Goal: Task Accomplishment & Management: Complete application form

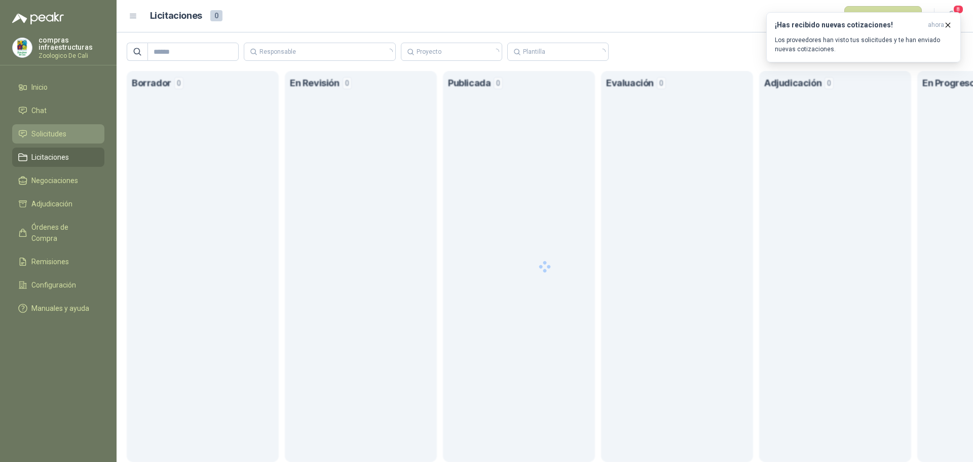
click at [67, 133] on li "Solicitudes" at bounding box center [58, 133] width 80 height 11
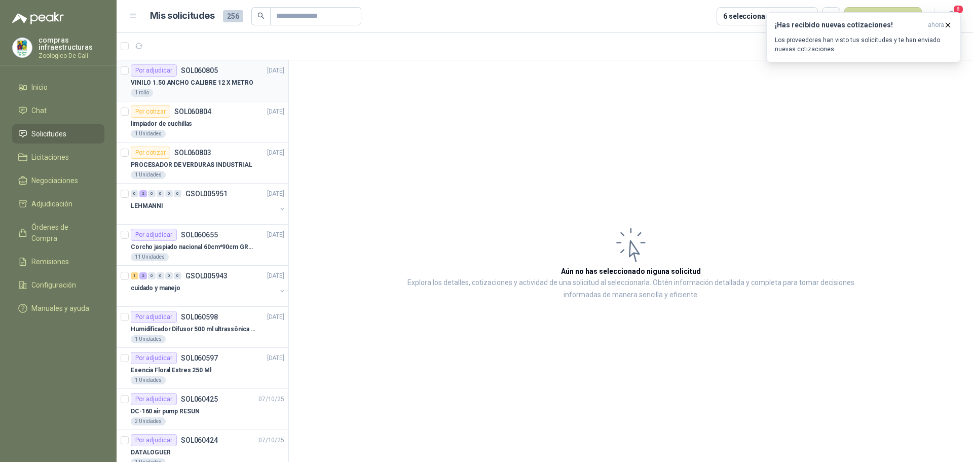
click at [206, 71] on p "SOL060805" at bounding box center [199, 70] width 37 height 7
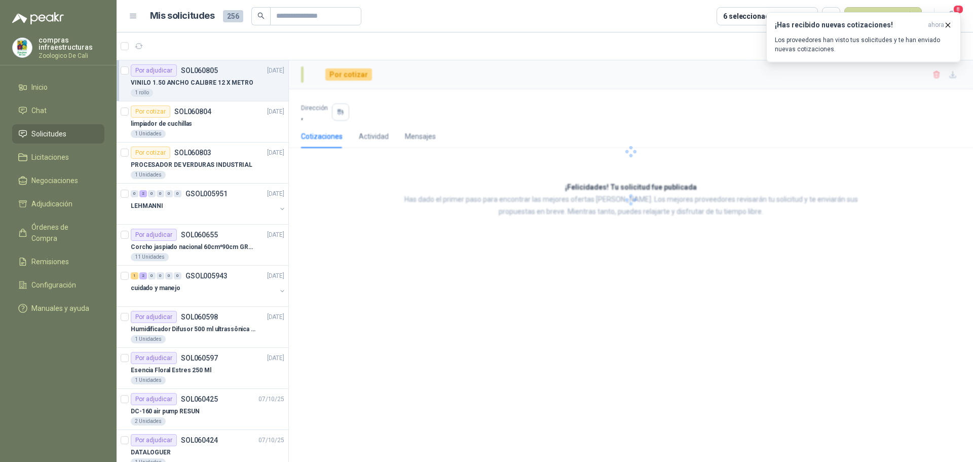
click at [213, 92] on div "1 rollo" at bounding box center [208, 93] width 154 height 8
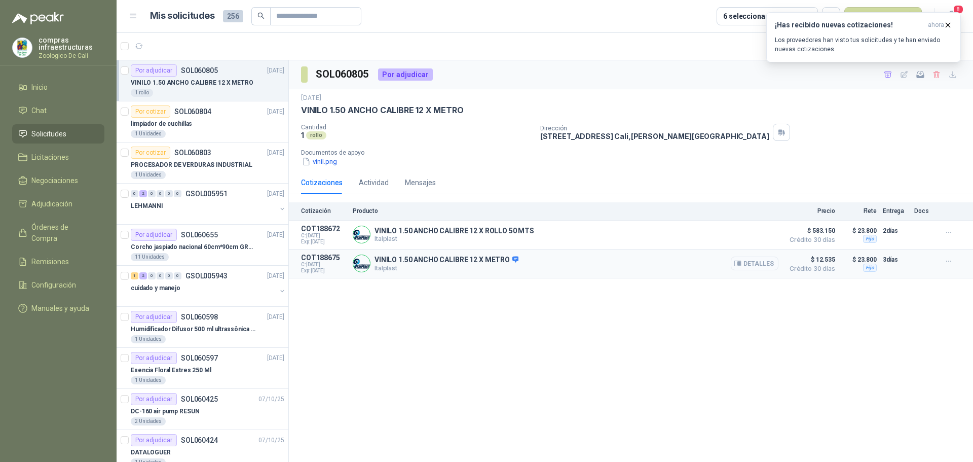
click at [758, 262] on button "Detalles" at bounding box center [755, 264] width 48 height 14
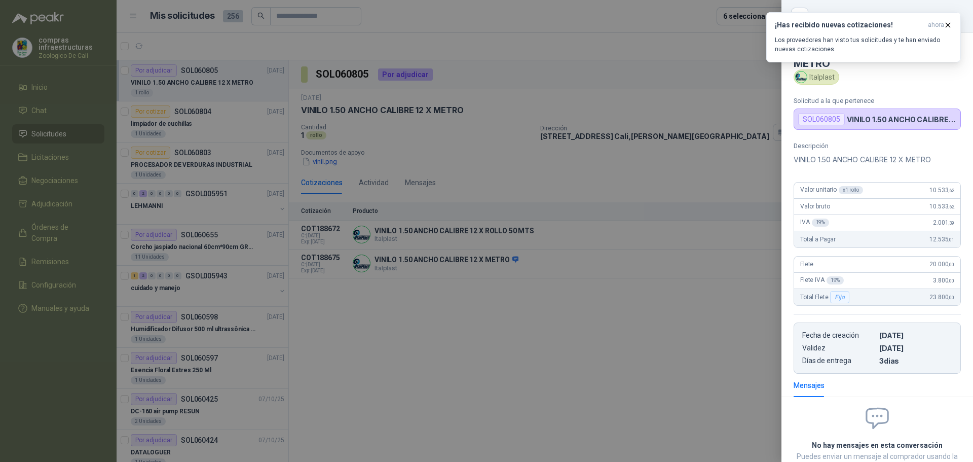
click at [707, 332] on div at bounding box center [486, 231] width 973 height 462
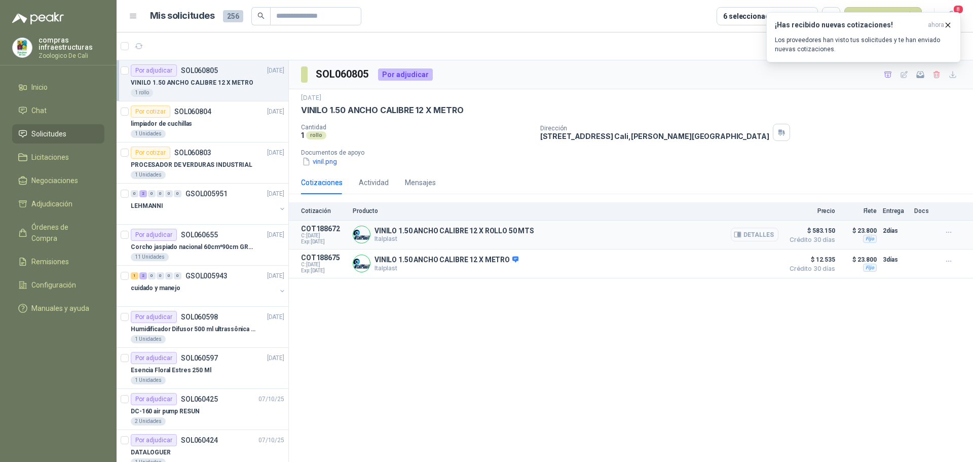
click at [766, 236] on button "Detalles" at bounding box center [755, 235] width 48 height 14
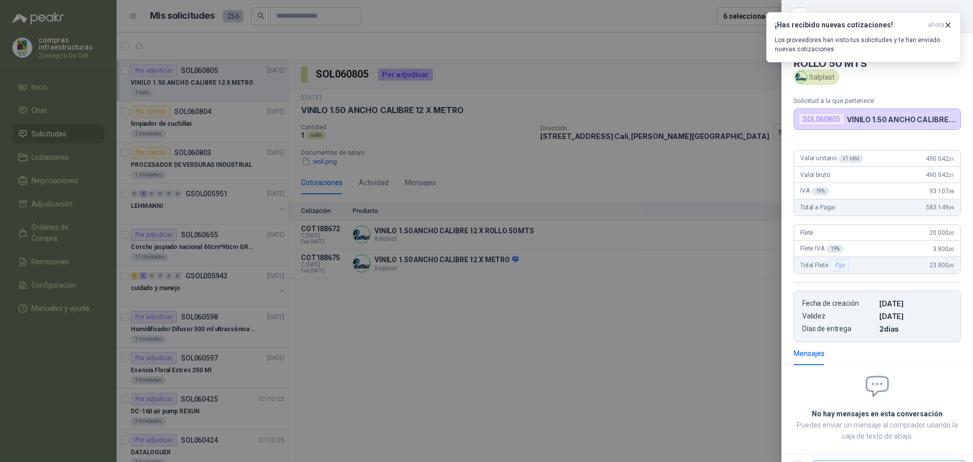
scroll to position [48, 0]
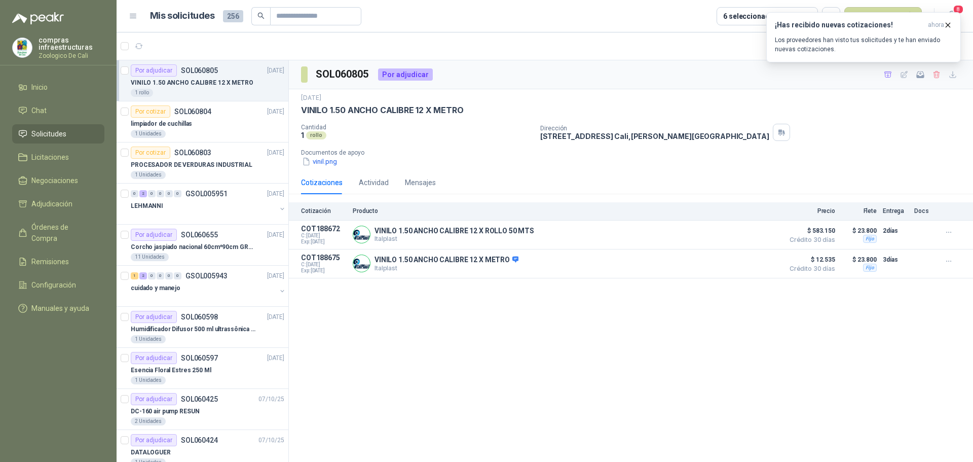
click at [177, 92] on div "1 rollo" at bounding box center [208, 93] width 154 height 8
click at [523, 353] on div "SOL060805 Por adjudicar [DATE] VINILO 1.50 ANCHO CALIBRE 12 X METRO Cantidad 1 …" at bounding box center [631, 262] width 684 height 405
click at [949, 25] on icon "button" at bounding box center [948, 25] width 4 height 4
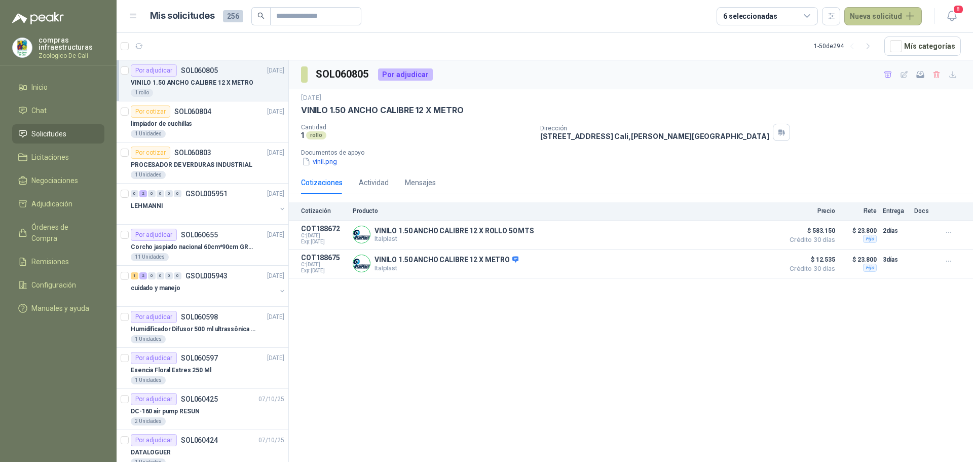
click at [870, 13] on button "Nueva solicitud" at bounding box center [884, 16] width 78 height 18
click at [884, 54] on link "Solicitud grupal" at bounding box center [895, 58] width 86 height 18
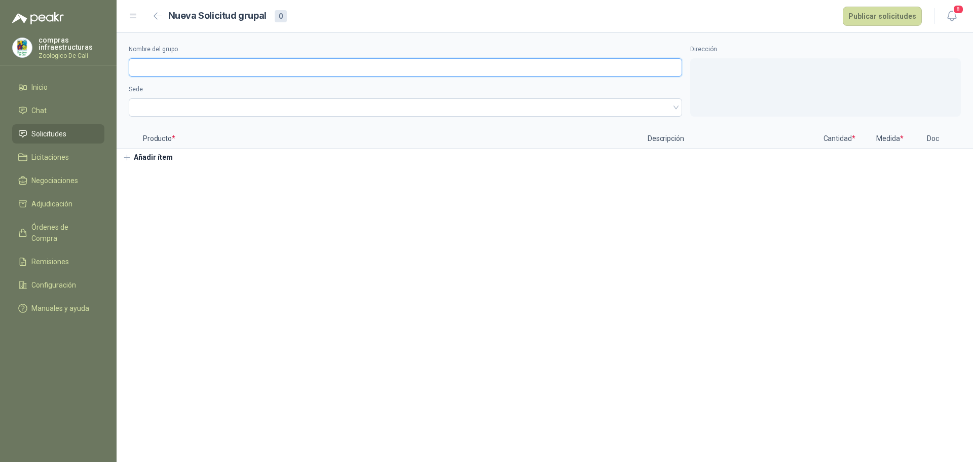
click at [171, 69] on input "Nombre del grupo" at bounding box center [406, 67] width 554 height 18
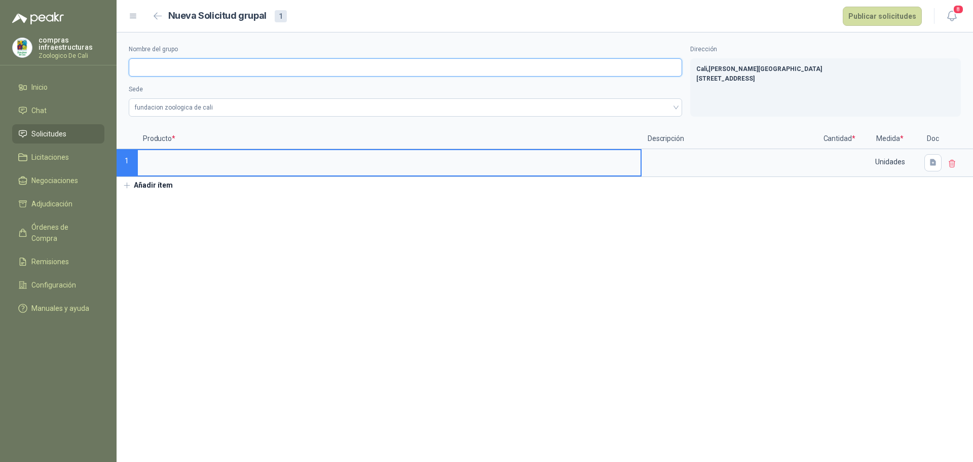
click at [174, 69] on input "Nombre del grupo" at bounding box center [406, 67] width 554 height 18
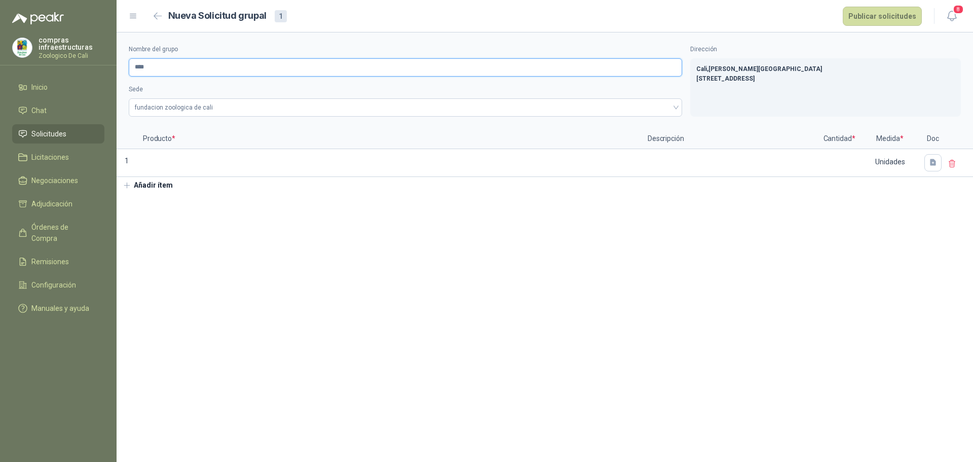
type input "****"
click at [317, 306] on section "Nombre del grupo **** Sede fundacion zoologica de cali Dirección [GEOGRAPHIC_DA…" at bounding box center [545, 246] width 857 height 429
click at [252, 109] on span "fundacion zoologica de cali" at bounding box center [405, 107] width 541 height 15
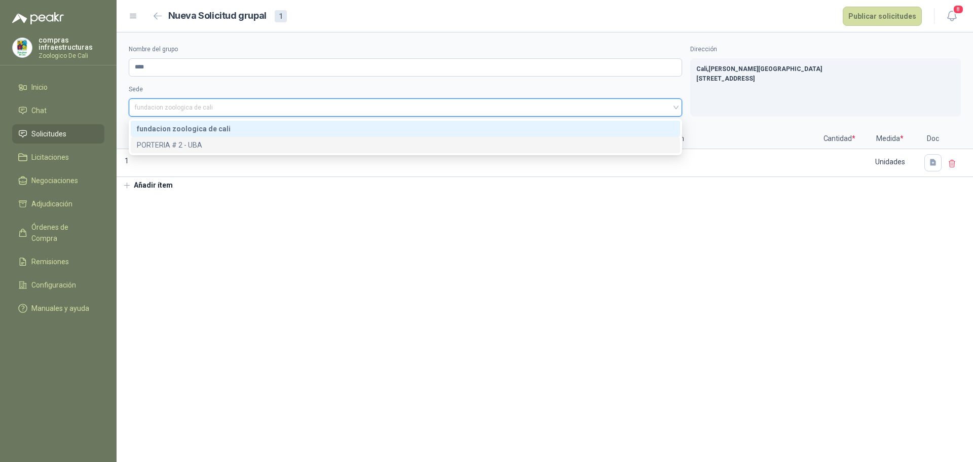
click at [241, 139] on div "PORTERIA # 2 - UBA" at bounding box center [405, 144] width 537 height 11
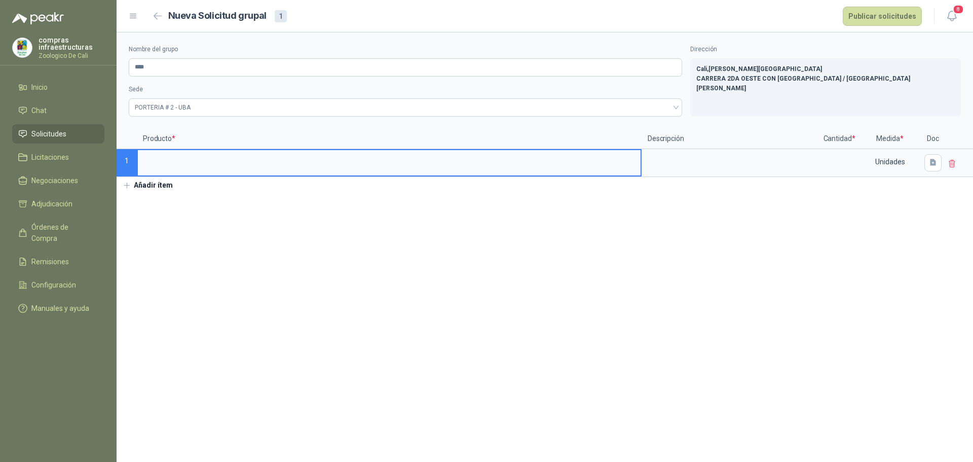
click at [206, 166] on input at bounding box center [389, 160] width 503 height 20
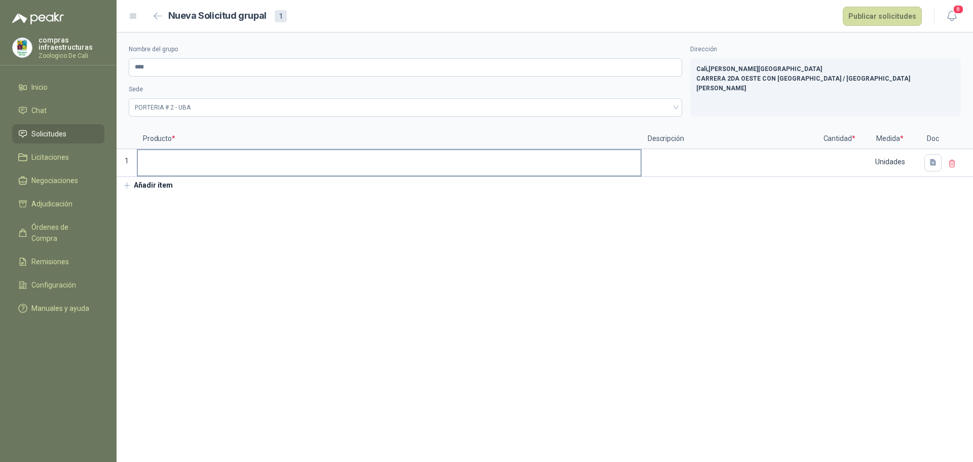
click at [170, 166] on input at bounding box center [389, 160] width 503 height 20
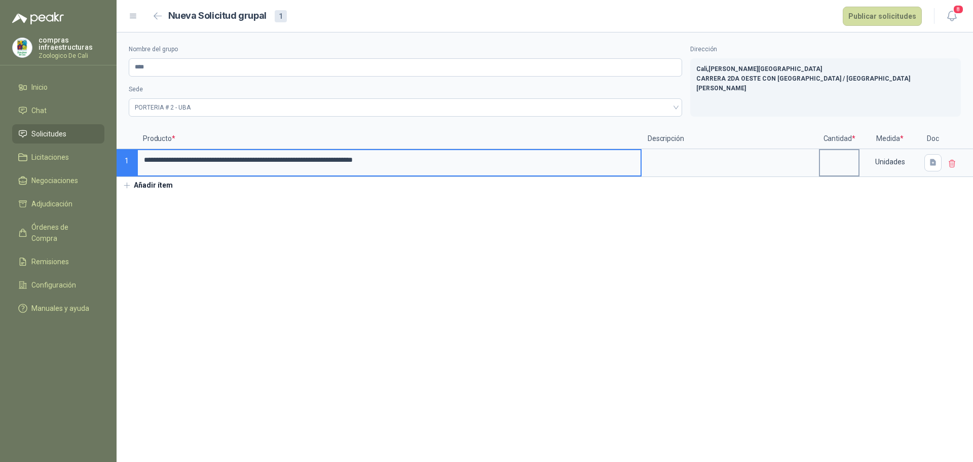
click at [832, 163] on input at bounding box center [839, 160] width 39 height 20
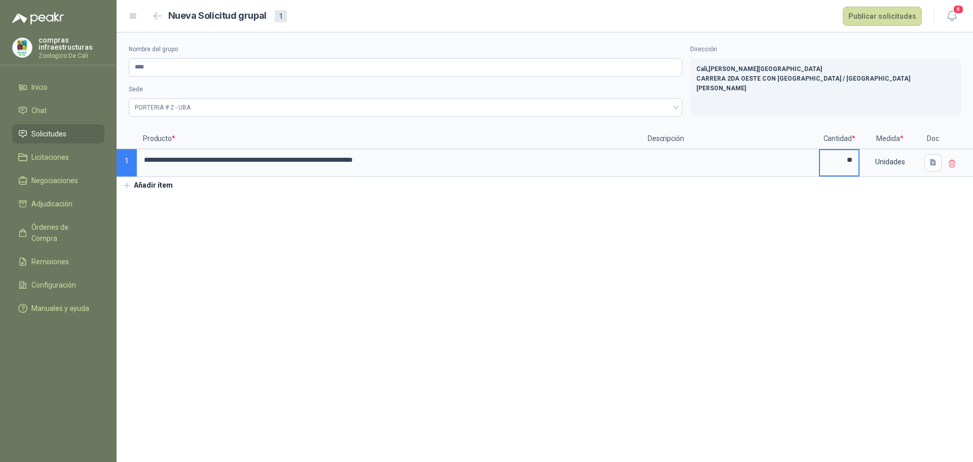
type input "**"
click at [770, 247] on section "**********" at bounding box center [545, 246] width 857 height 429
drag, startPoint x: 933, startPoint y: 161, endPoint x: 933, endPoint y: 176, distance: 15.7
click at [933, 160] on icon "button" at bounding box center [933, 162] width 6 height 7
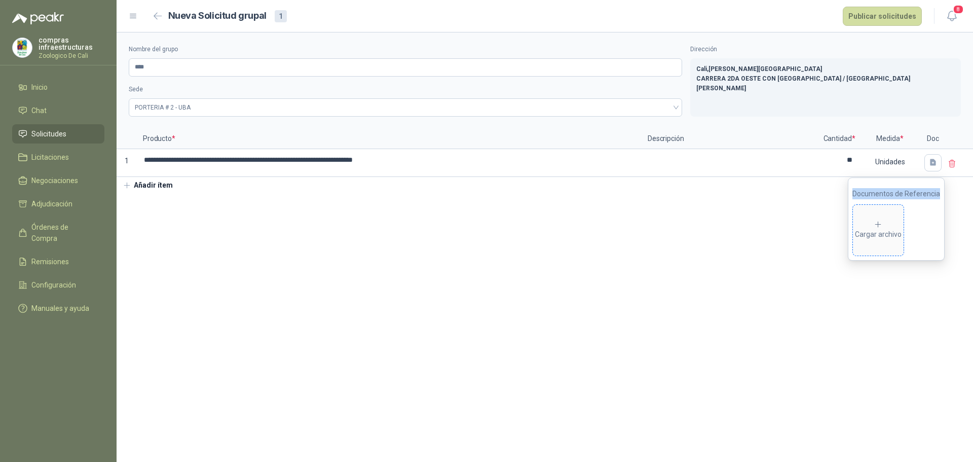
click at [882, 225] on icon at bounding box center [879, 225] width 6 height 6
click at [156, 182] on button "Añadir ítem" at bounding box center [148, 185] width 62 height 17
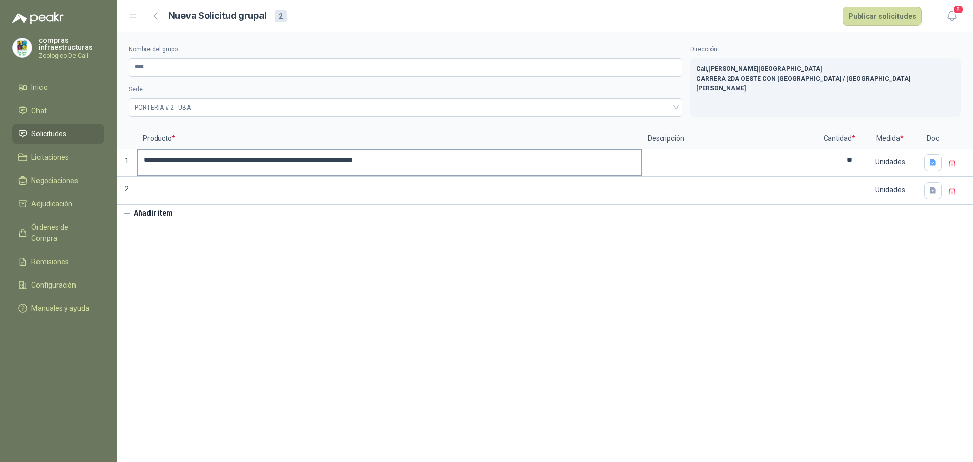
click at [289, 176] on div "**********" at bounding box center [389, 163] width 505 height 28
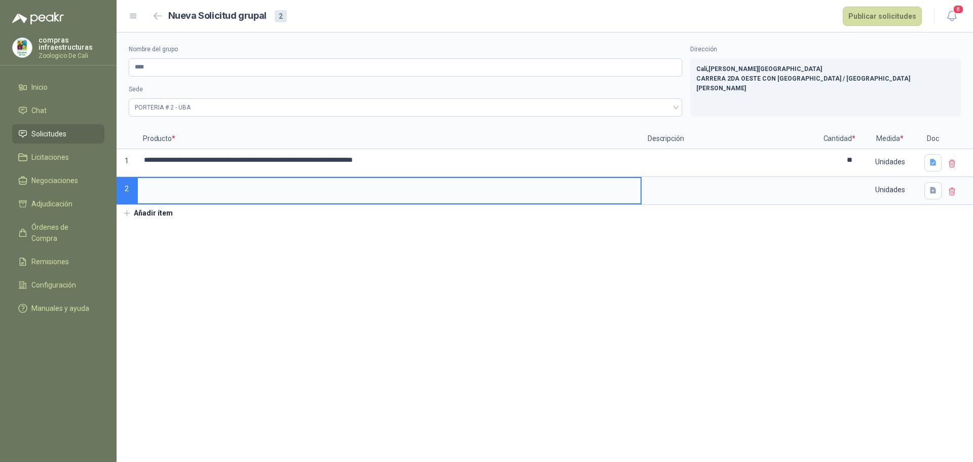
click at [278, 187] on input at bounding box center [389, 188] width 503 height 20
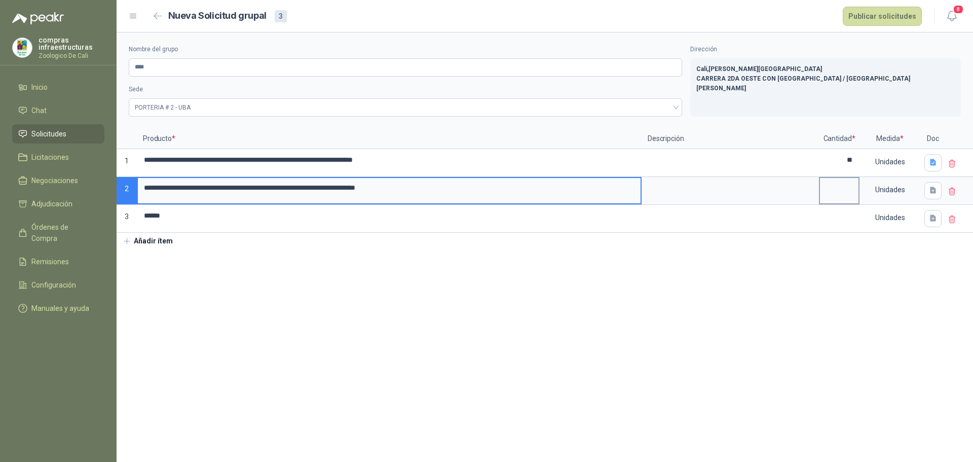
click at [833, 191] on input at bounding box center [839, 188] width 39 height 20
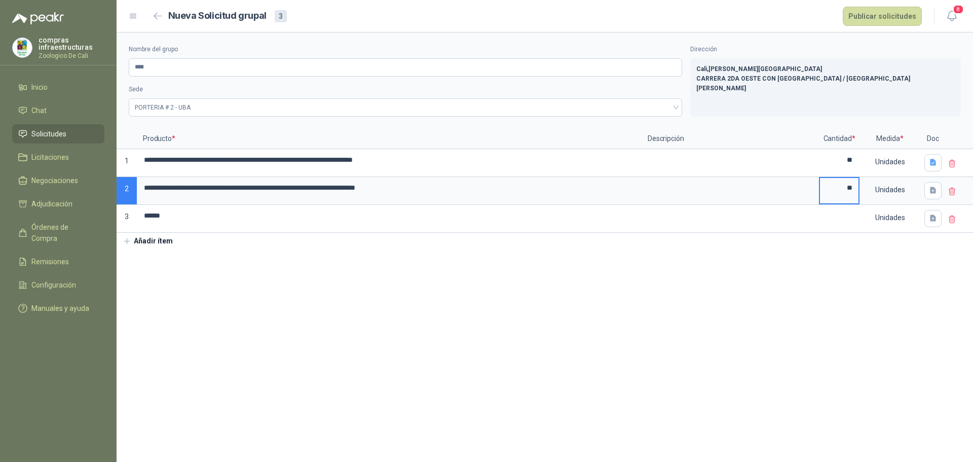
type input "**"
drag, startPoint x: 932, startPoint y: 190, endPoint x: 920, endPoint y: 196, distance: 13.8
click at [932, 190] on icon "button" at bounding box center [933, 190] width 6 height 7
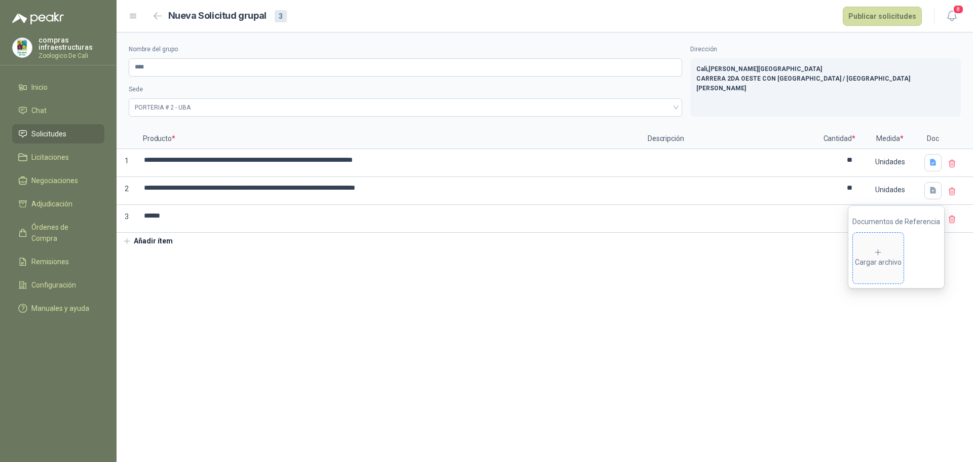
click at [888, 261] on div "Cargar archivo" at bounding box center [878, 258] width 47 height 20
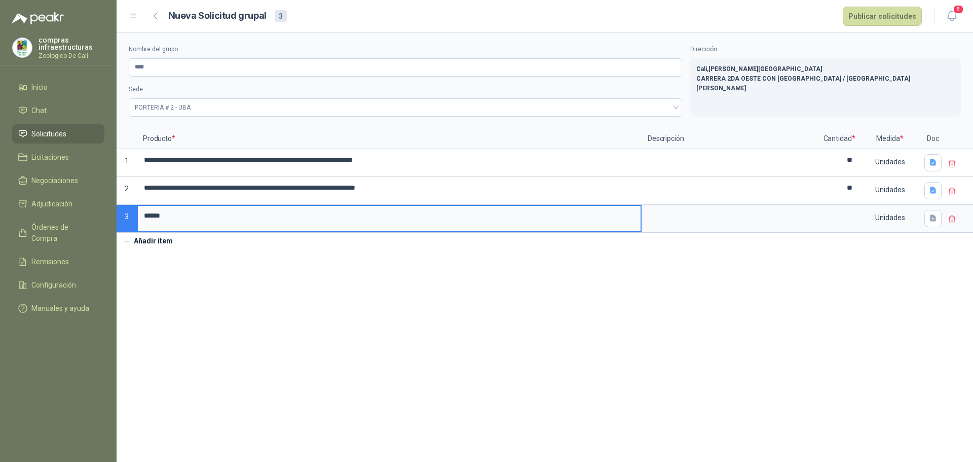
drag, startPoint x: 193, startPoint y: 220, endPoint x: 130, endPoint y: 214, distance: 63.6
click at [130, 214] on div "**********" at bounding box center [545, 181] width 857 height 104
click at [208, 213] on input at bounding box center [389, 216] width 503 height 20
click at [349, 345] on section "**********" at bounding box center [545, 246] width 857 height 429
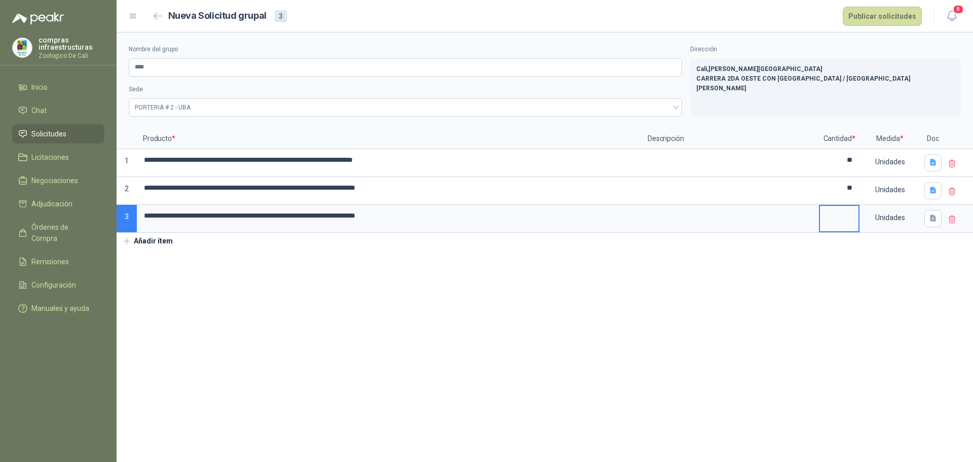
click at [840, 214] on input at bounding box center [839, 216] width 39 height 20
type input "**"
click at [936, 221] on icon "button" at bounding box center [933, 218] width 9 height 9
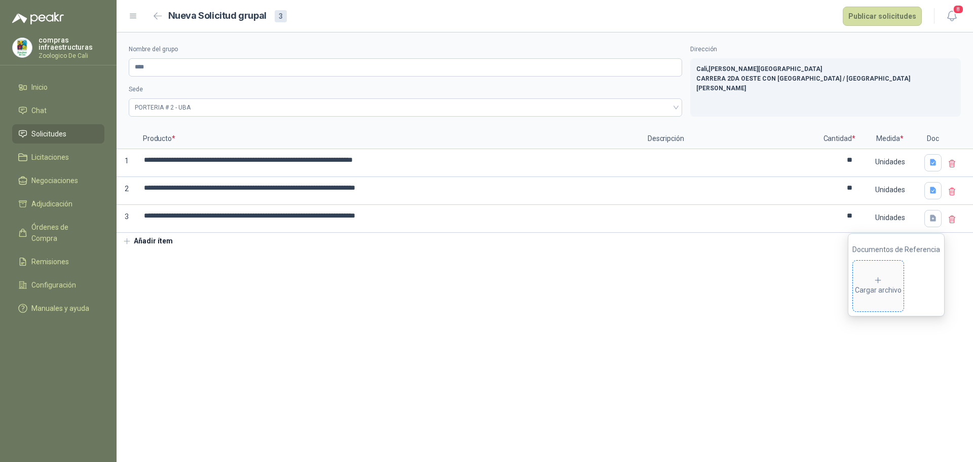
click at [875, 292] on div "Cargar archivo" at bounding box center [878, 286] width 47 height 20
click at [147, 239] on button "Añadir ítem" at bounding box center [148, 241] width 62 height 17
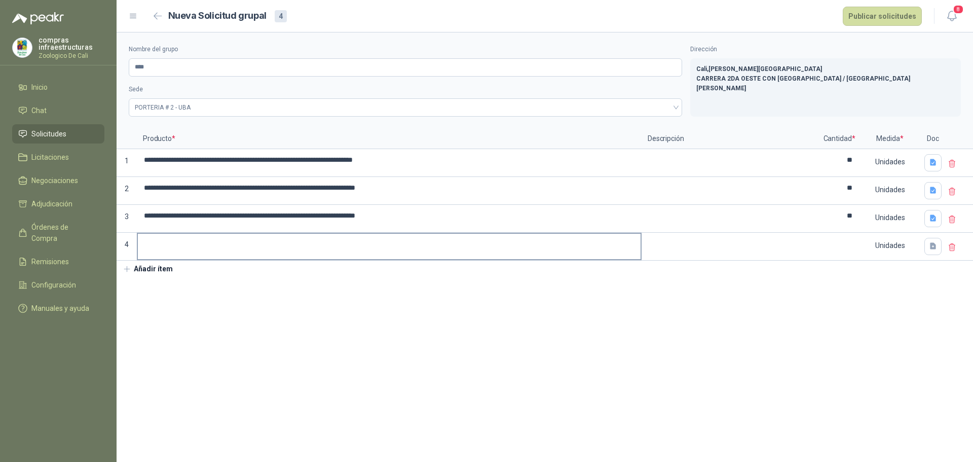
click at [212, 233] on div at bounding box center [389, 247] width 505 height 28
click at [213, 246] on input at bounding box center [389, 244] width 503 height 20
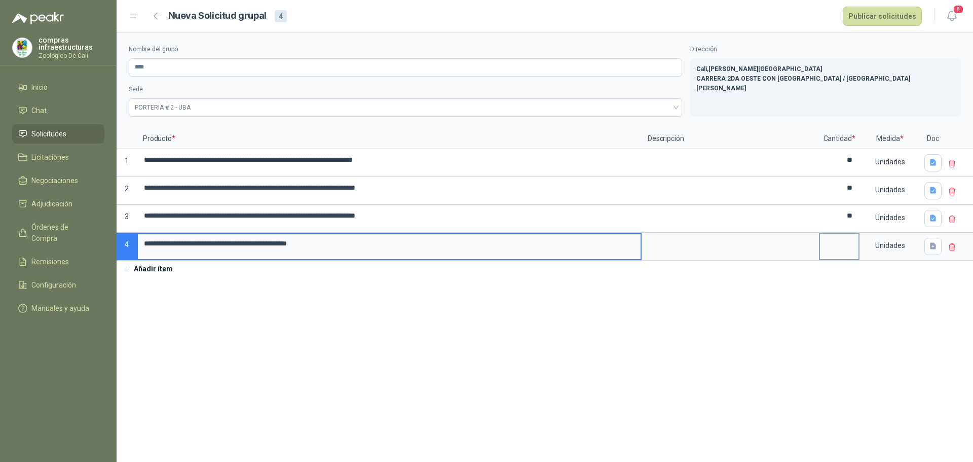
click at [855, 243] on input at bounding box center [839, 244] width 39 height 20
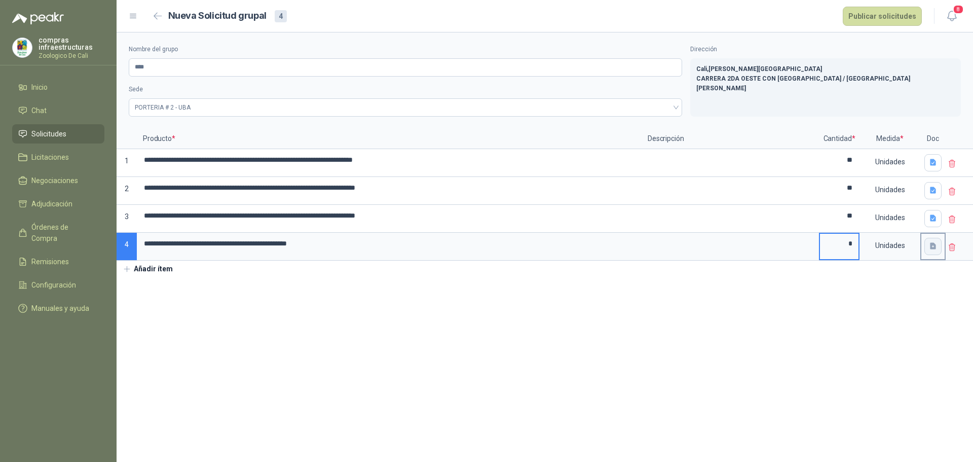
type input "*"
click at [932, 248] on icon "button" at bounding box center [933, 246] width 6 height 7
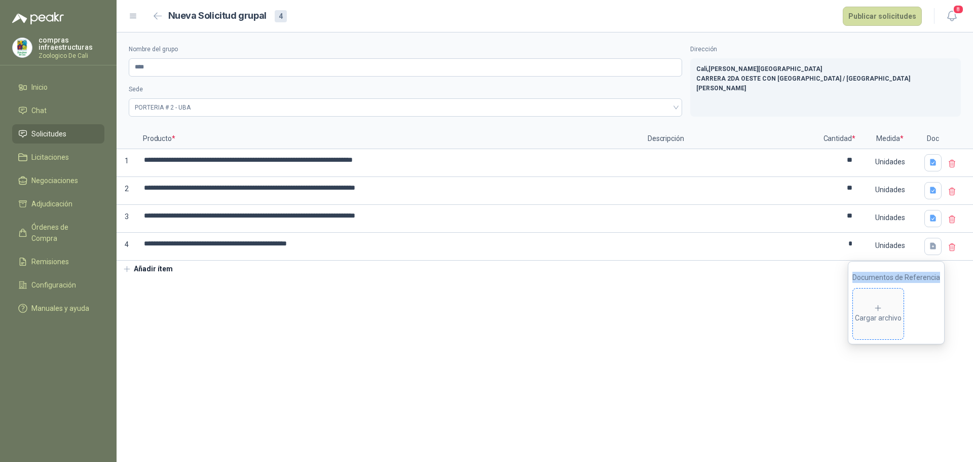
click at [869, 306] on div "Cargar archivo" at bounding box center [878, 314] width 47 height 20
click at [656, 348] on section "**********" at bounding box center [545, 246] width 857 height 429
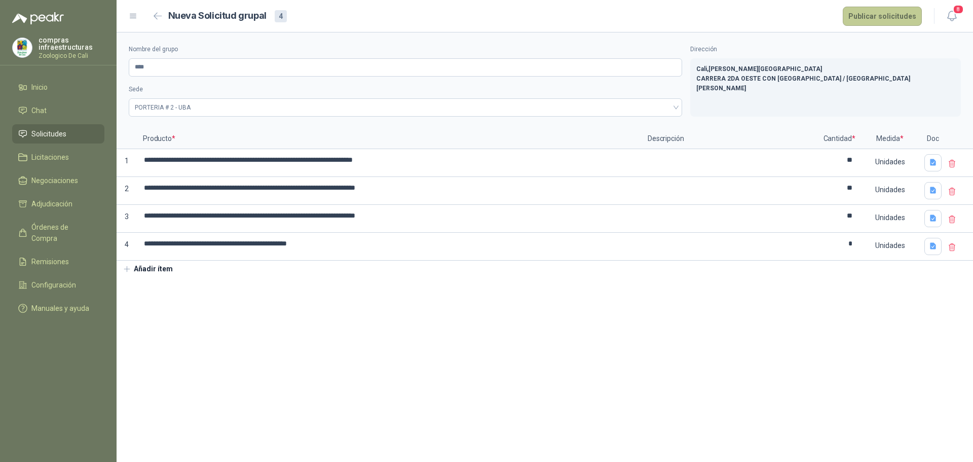
click at [864, 12] on button "Publicar solicitudes" at bounding box center [882, 16] width 79 height 19
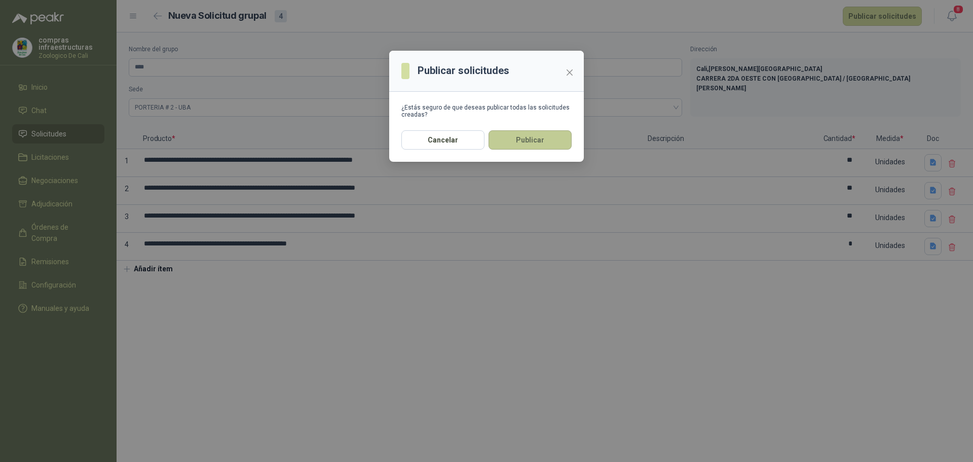
click at [546, 142] on button "Publicar" at bounding box center [530, 139] width 83 height 19
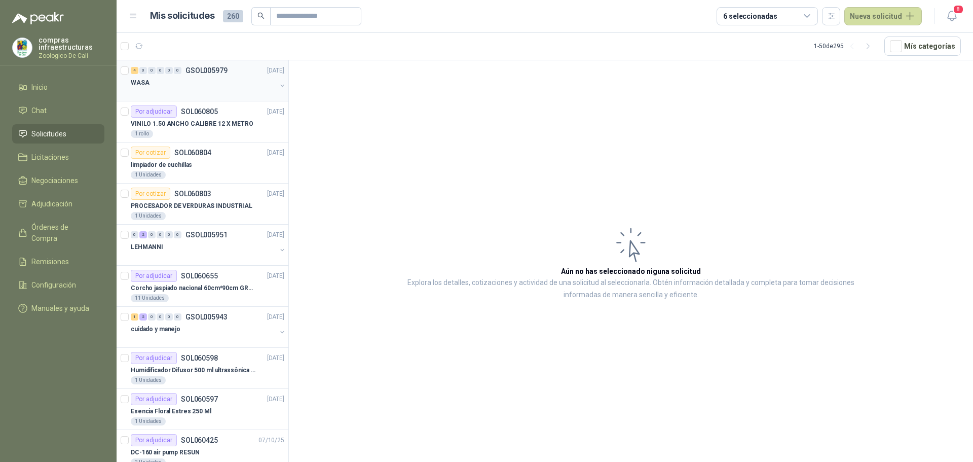
click at [191, 89] on div at bounding box center [203, 93] width 145 height 8
